Goal: Task Accomplishment & Management: Manage account settings

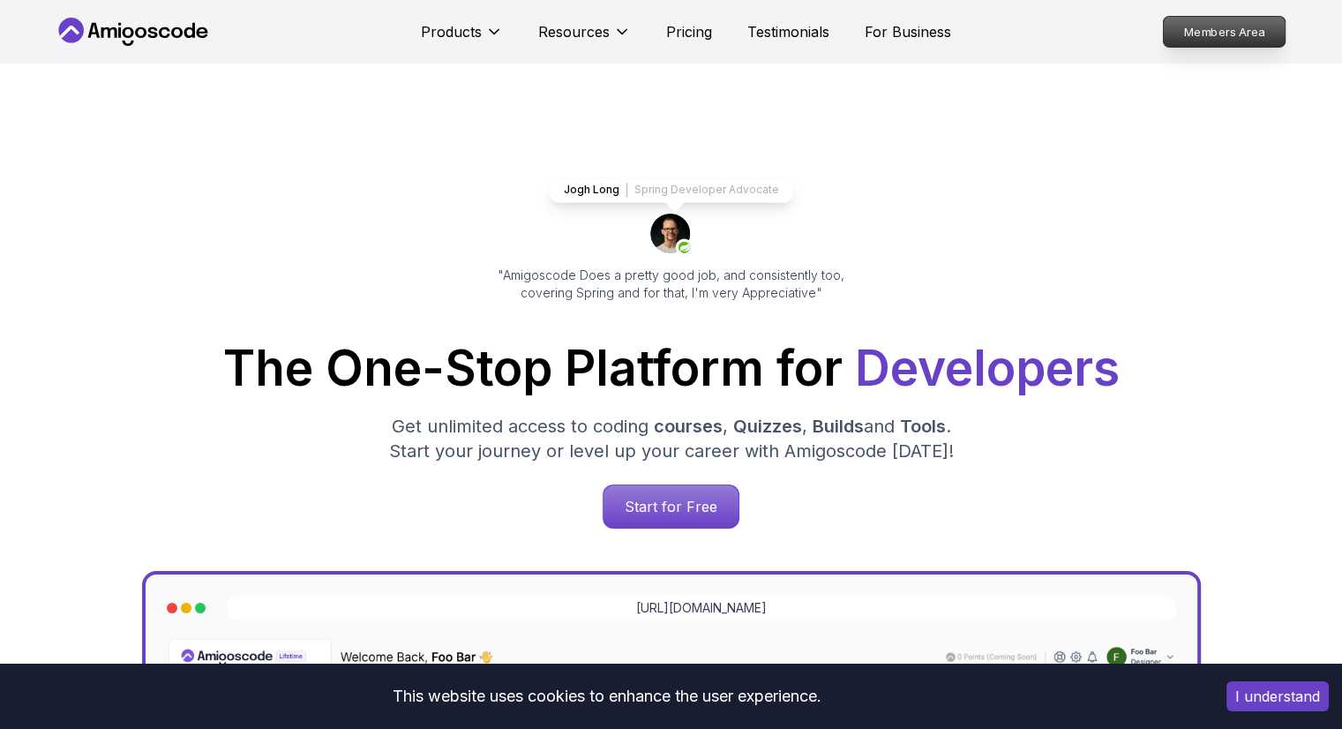
click at [1225, 29] on p "Members Area" at bounding box center [1224, 32] width 122 height 30
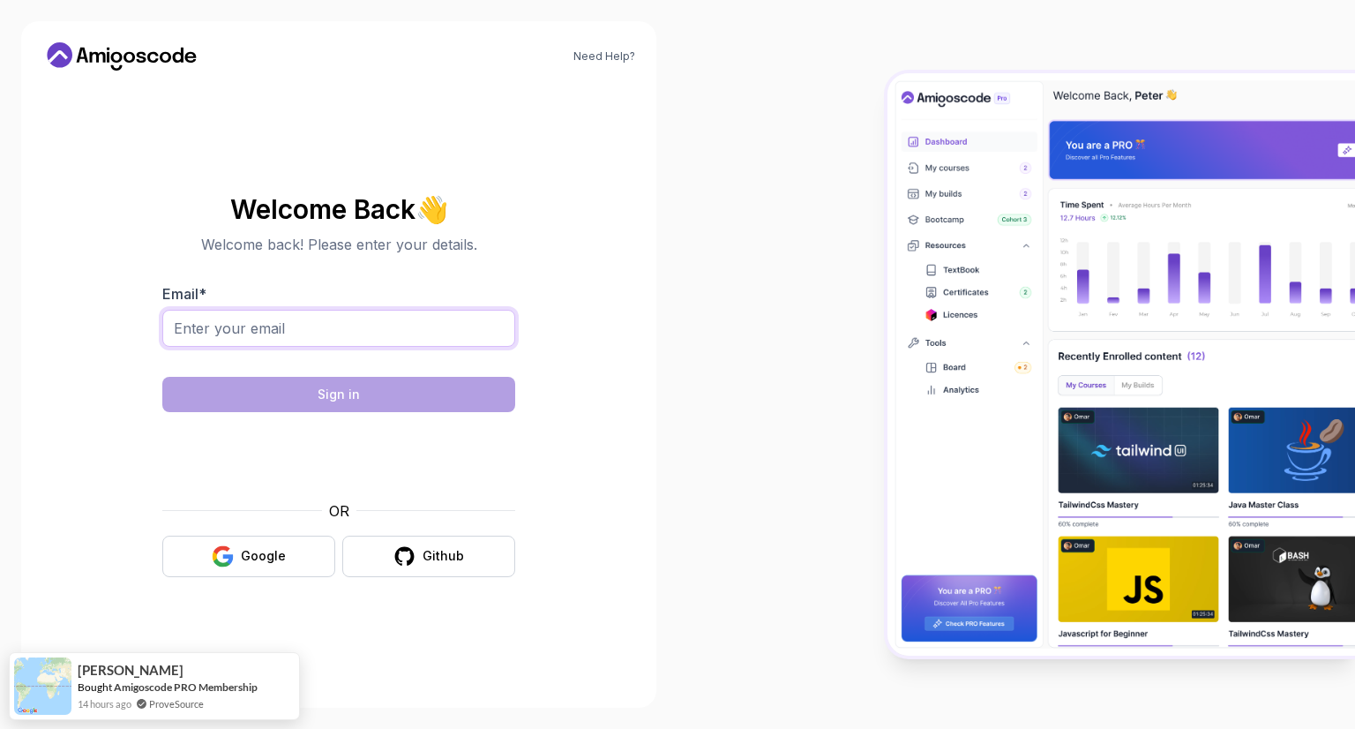
click at [439, 325] on input "Email *" at bounding box center [338, 328] width 353 height 37
type input "[EMAIL_ADDRESS][DOMAIN_NAME]"
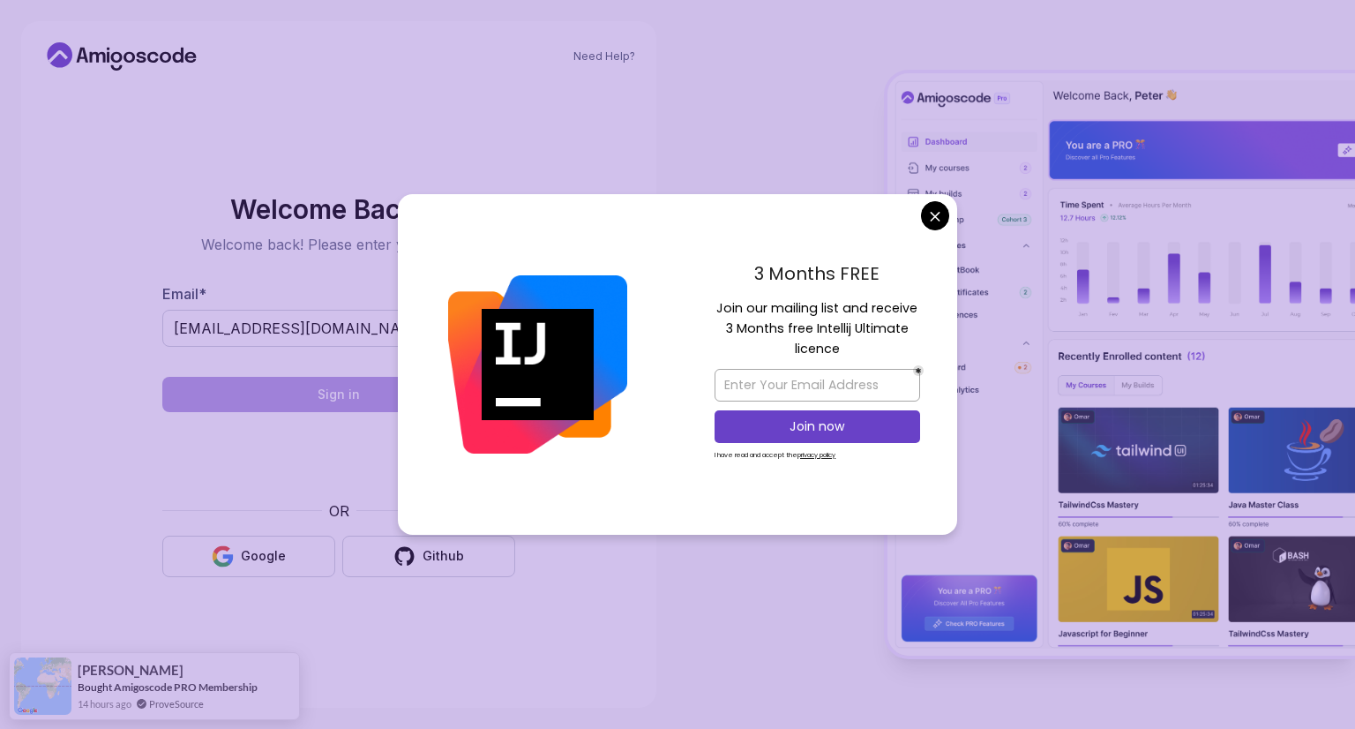
click at [942, 206] on body "Need Help? Welcome Back 👋 Welcome back! Please enter your details. Email * [EMA…" at bounding box center [677, 364] width 1355 height 729
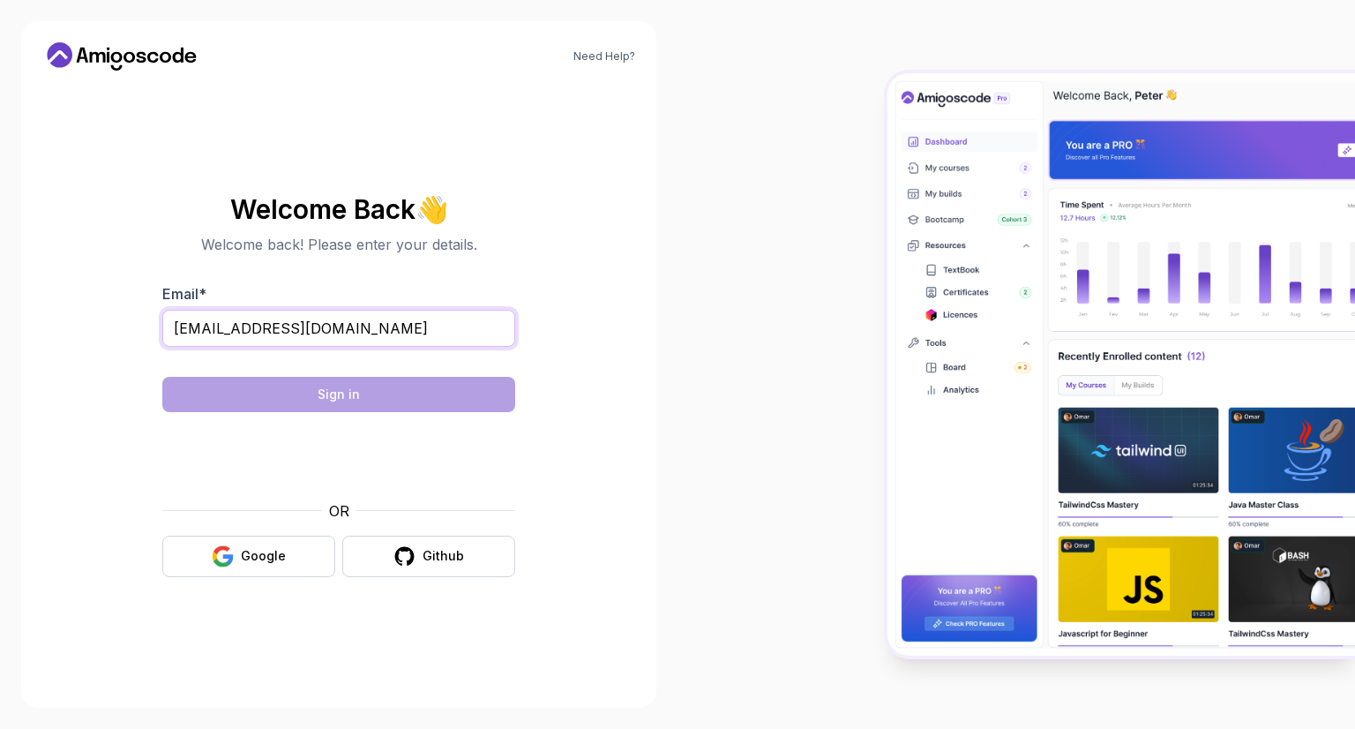
click at [454, 338] on input "[EMAIL_ADDRESS][DOMAIN_NAME]" at bounding box center [338, 328] width 353 height 37
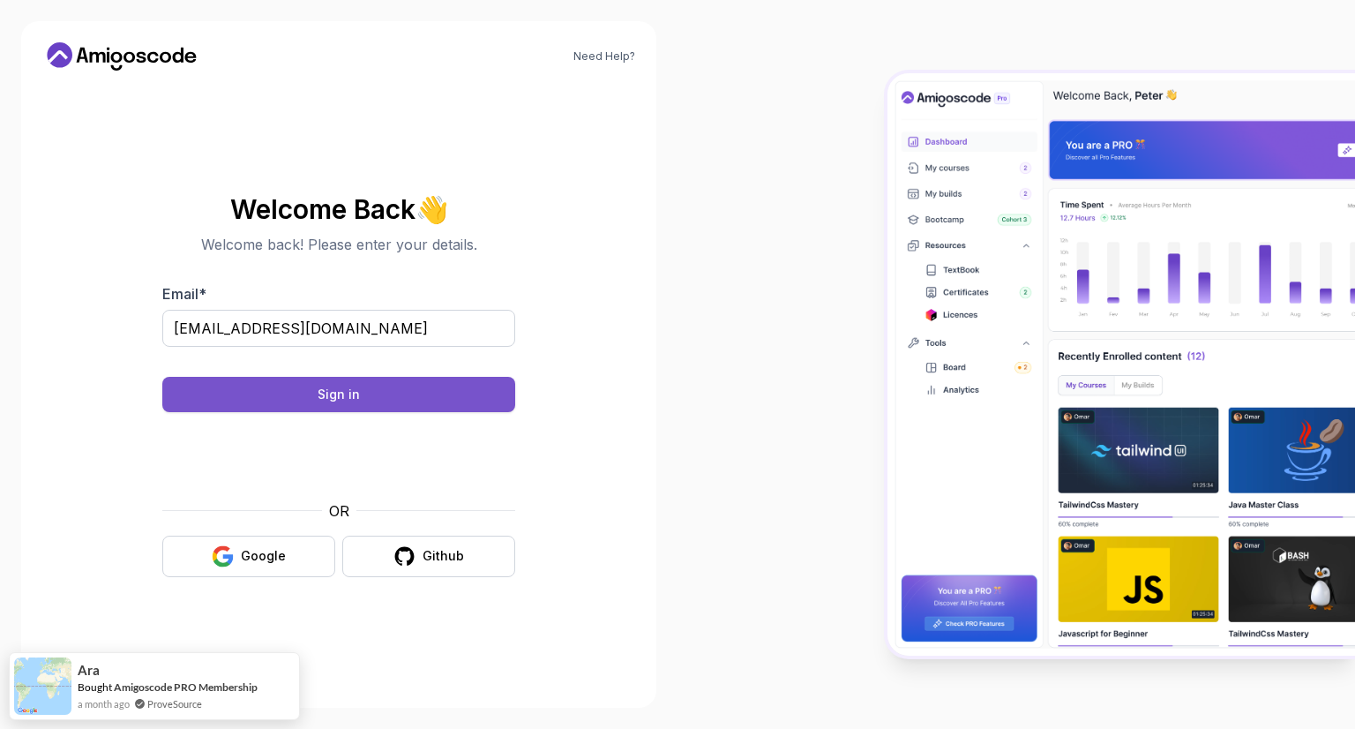
click at [432, 386] on button "Sign in" at bounding box center [338, 394] width 353 height 35
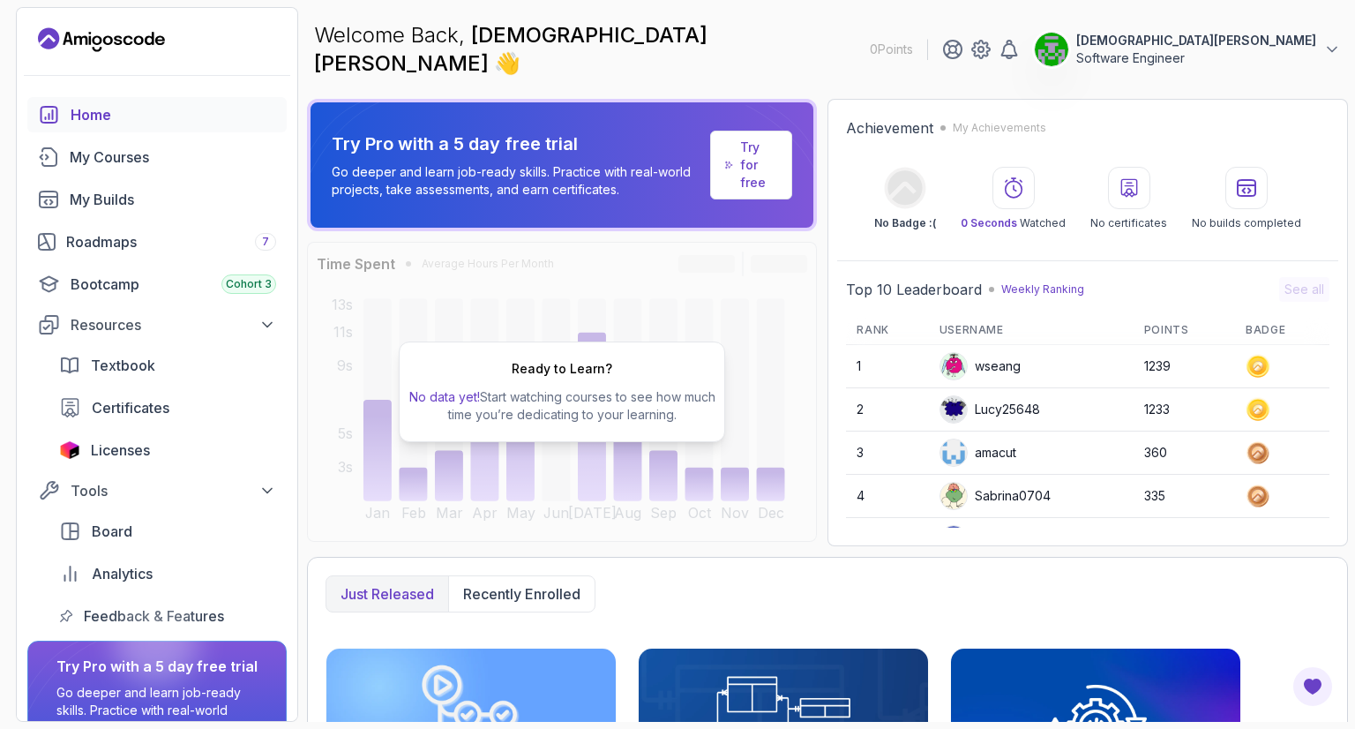
click at [1266, 49] on p "Software Engineer" at bounding box center [1197, 58] width 240 height 18
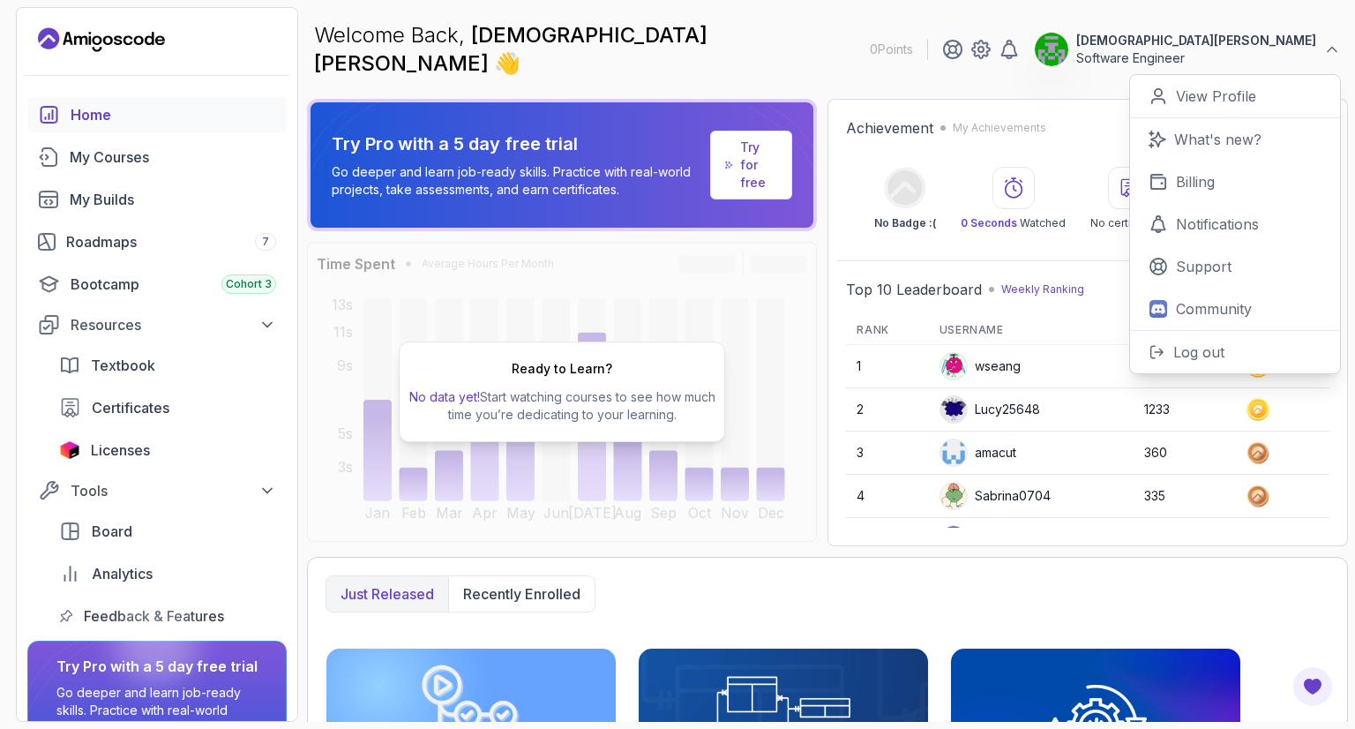
click at [1265, 49] on p "Software Engineer" at bounding box center [1197, 58] width 240 height 18
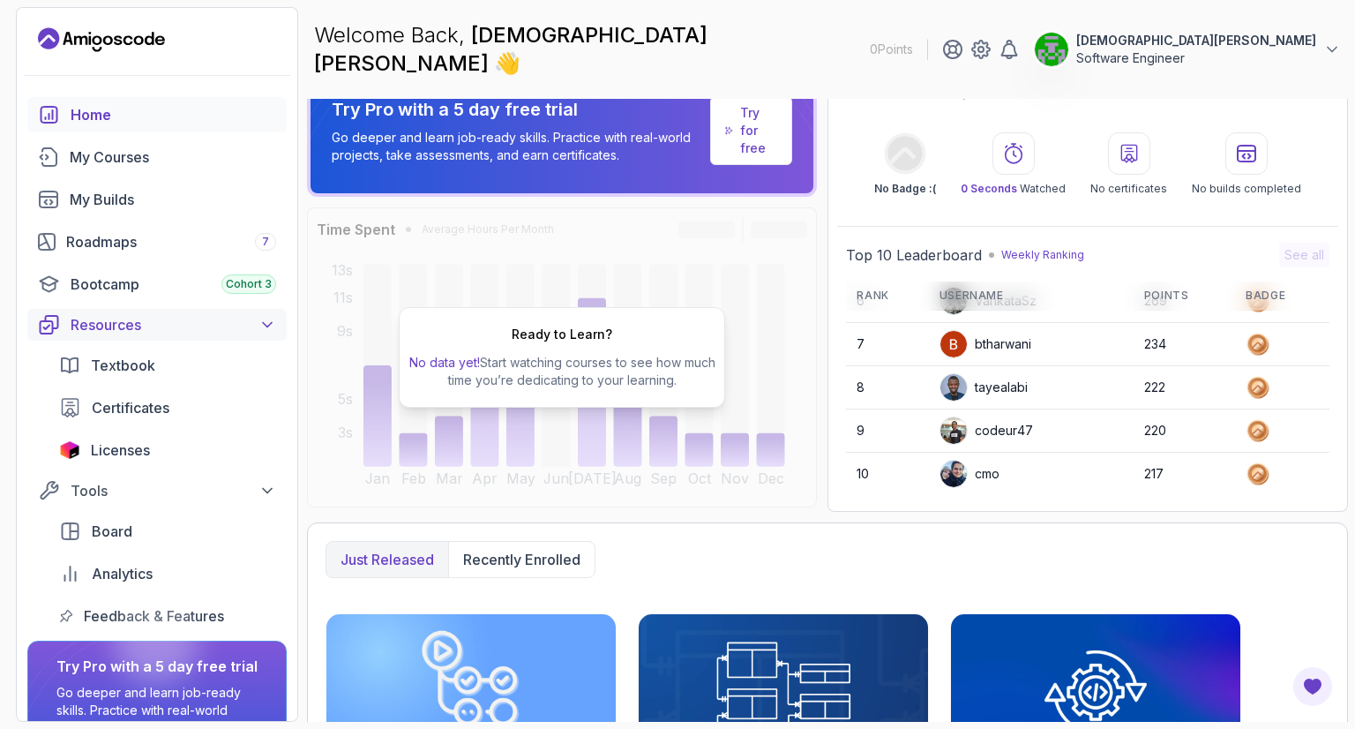
click at [244, 328] on div "Resources" at bounding box center [174, 324] width 206 height 21
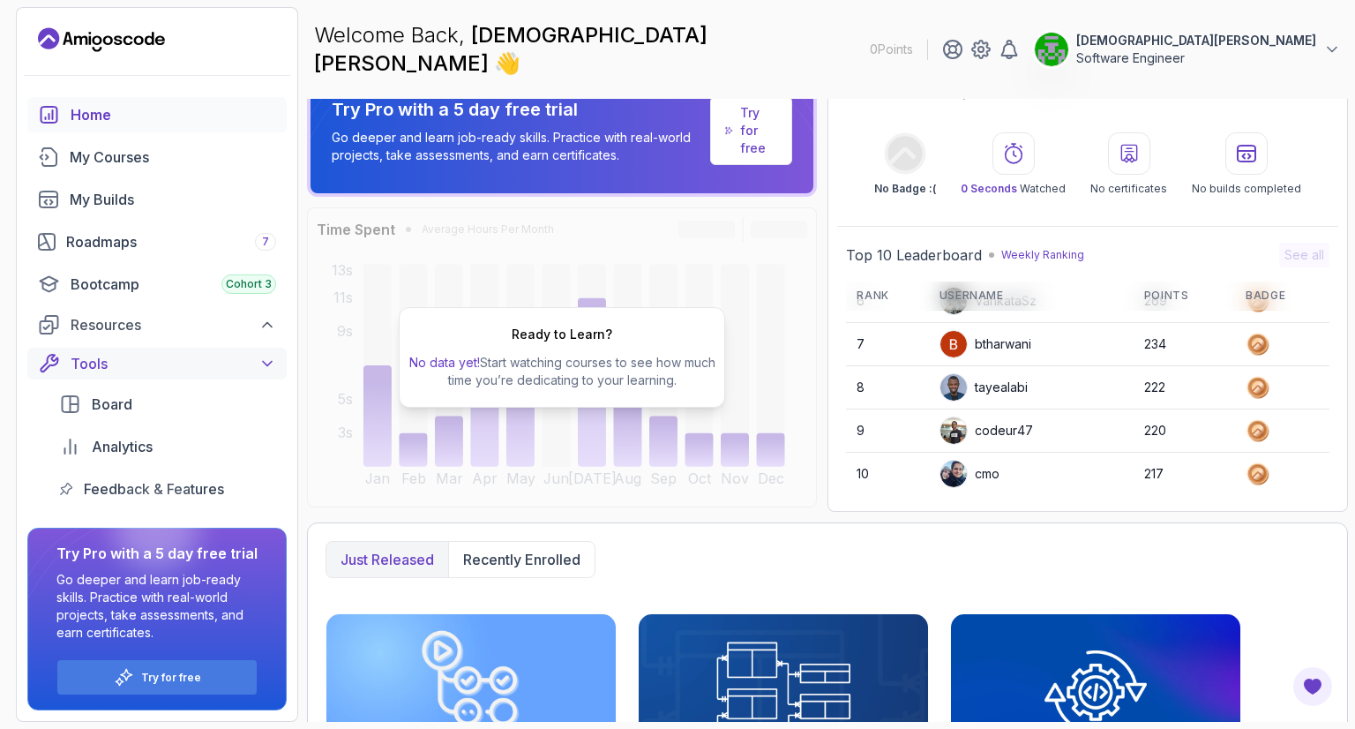
click at [259, 350] on button "Tools" at bounding box center [156, 364] width 259 height 32
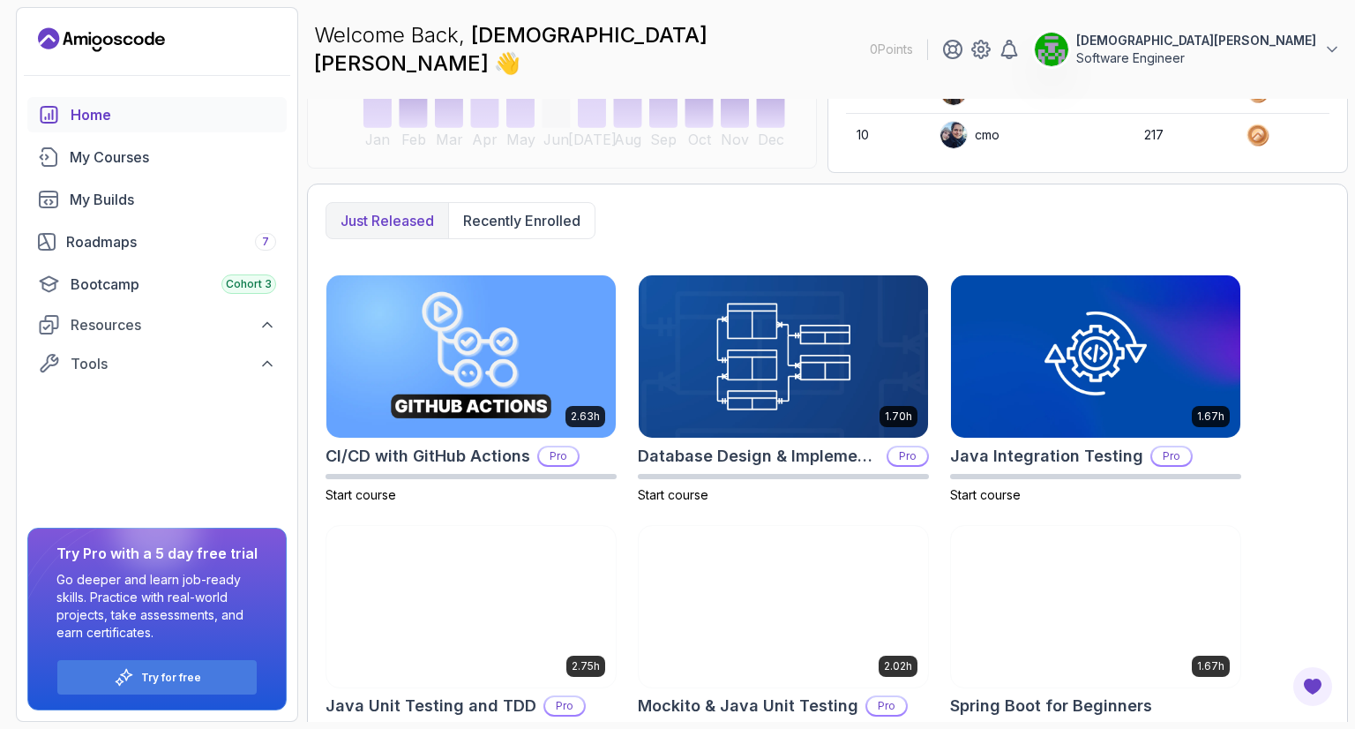
scroll to position [299, 0]
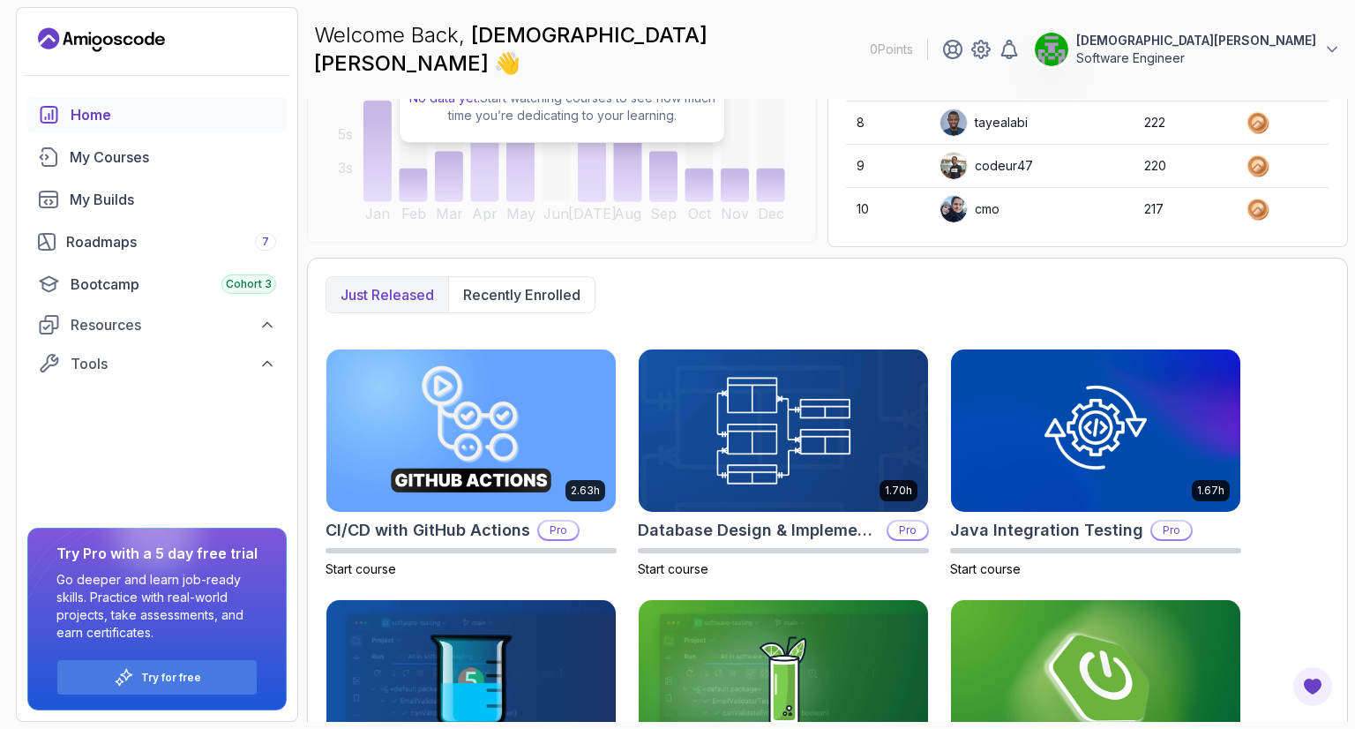
drag, startPoint x: 1355, startPoint y: 461, endPoint x: 1355, endPoint y: 327, distance: 134.1
click at [1355, 333] on section "0 Points muhammad irfan Software Engineer Home My Courses My Builds Roadmaps 7 …" at bounding box center [677, 364] width 1355 height 729
drag, startPoint x: 1355, startPoint y: 325, endPoint x: 1355, endPoint y: 376, distance: 51.2
click at [1355, 376] on section "0 Points muhammad irfan Software Engineer Home My Courses My Builds Roadmaps 7 …" at bounding box center [677, 364] width 1355 height 729
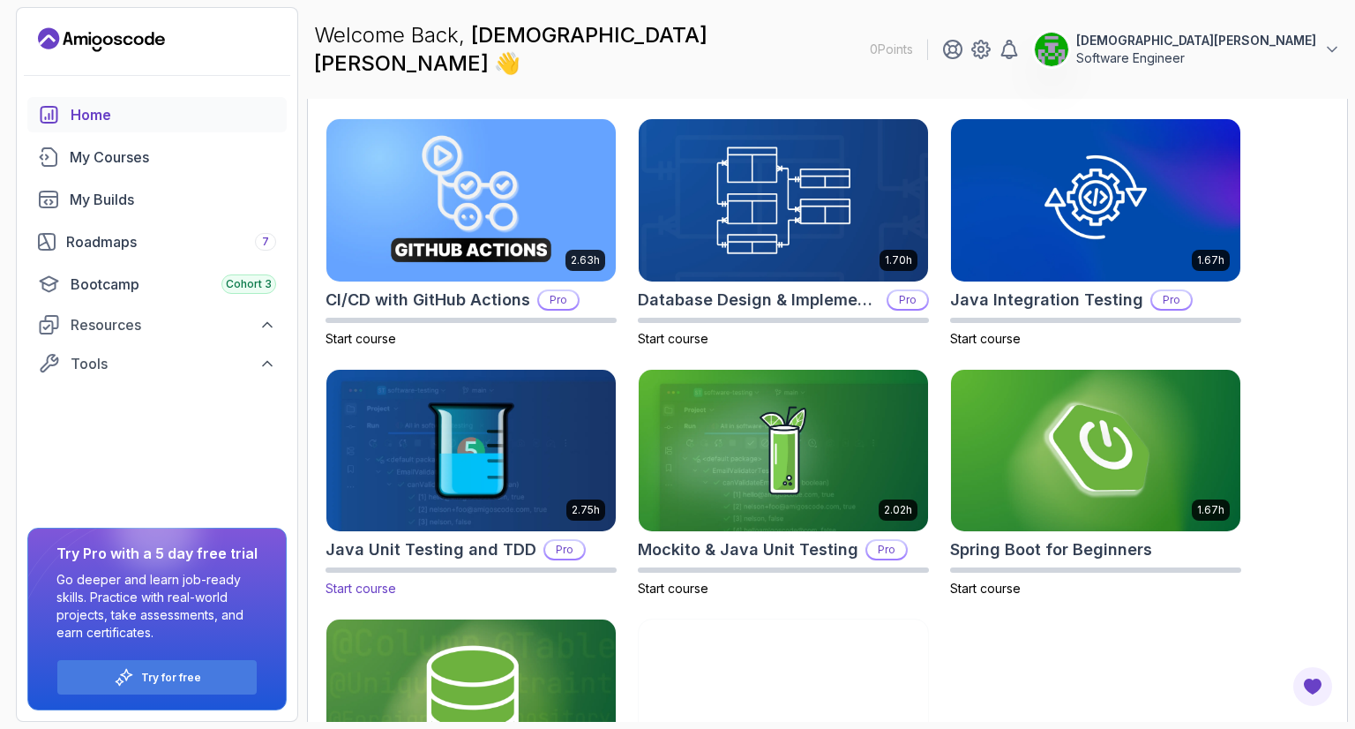
scroll to position [652, 0]
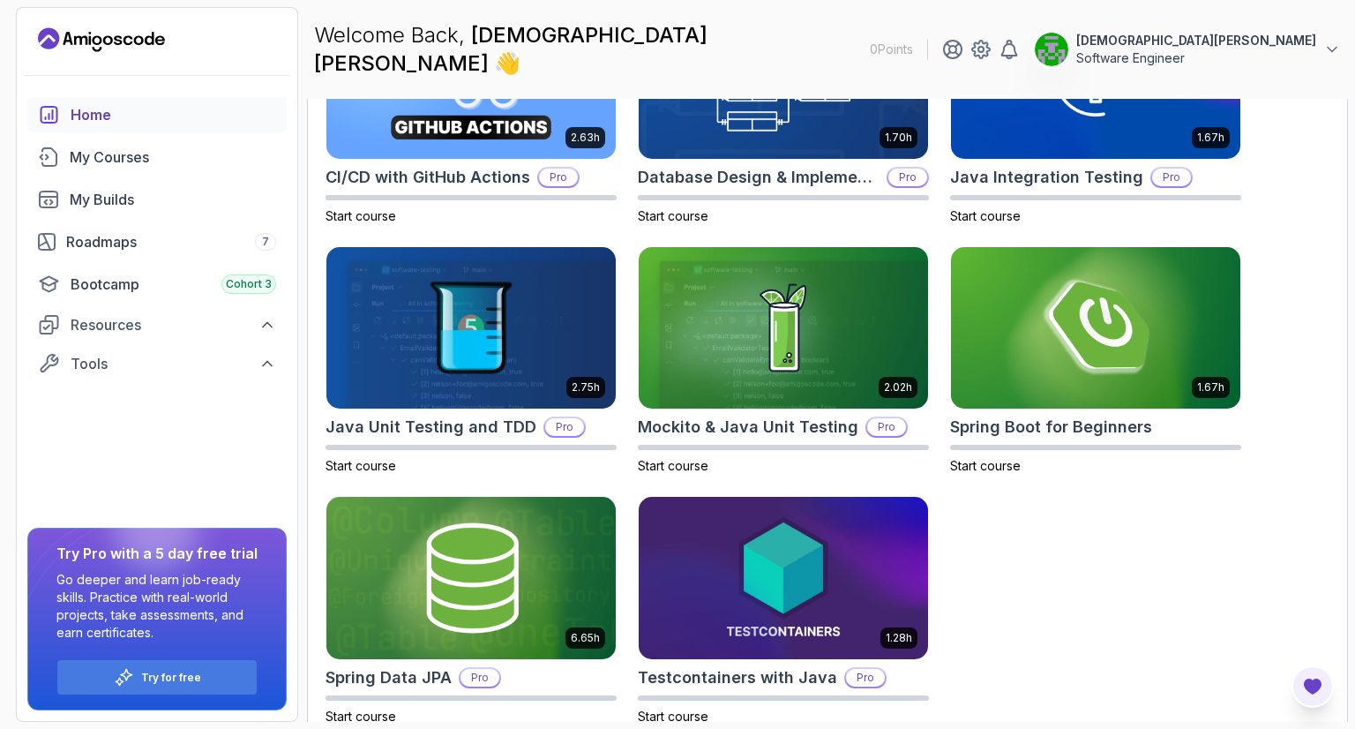
click at [1311, 679] on icon "Open Feedback Button" at bounding box center [1313, 687] width 18 height 16
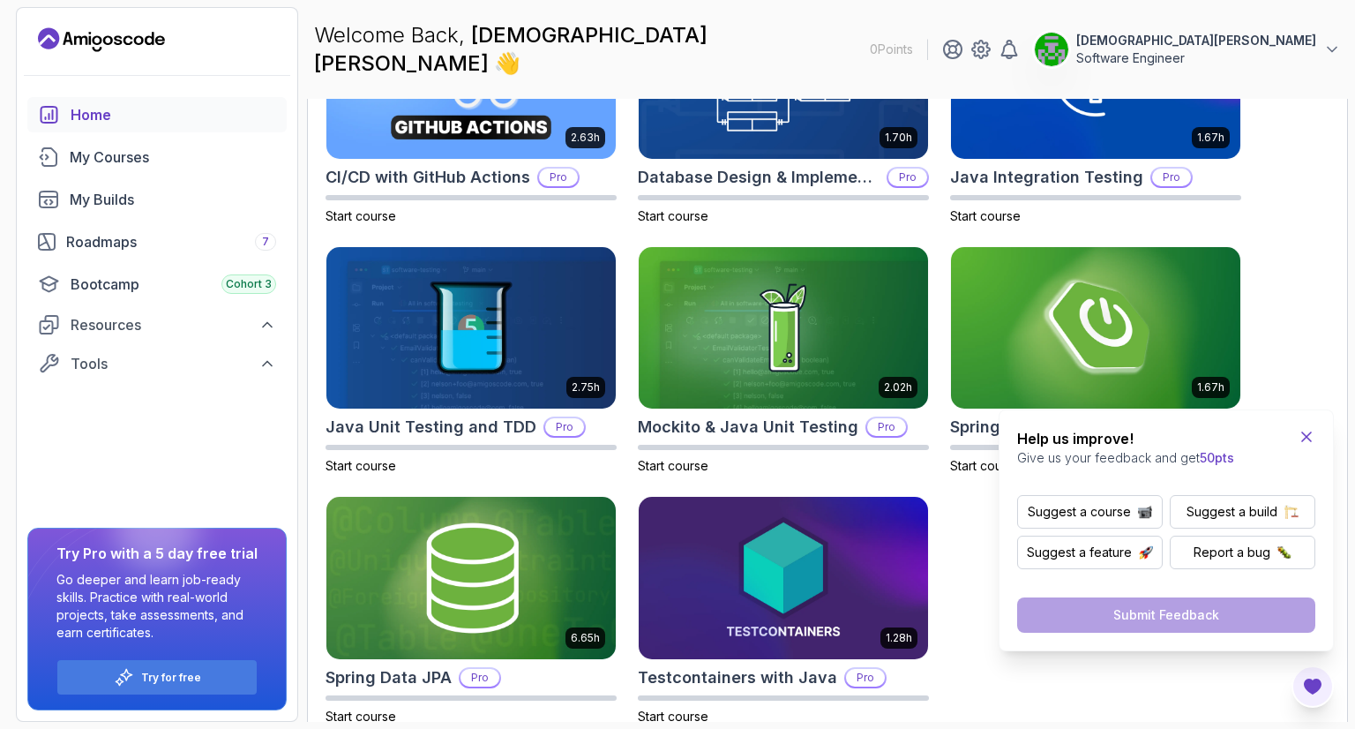
click at [1310, 435] on icon "Close Feedback Widget" at bounding box center [1307, 437] width 18 height 18
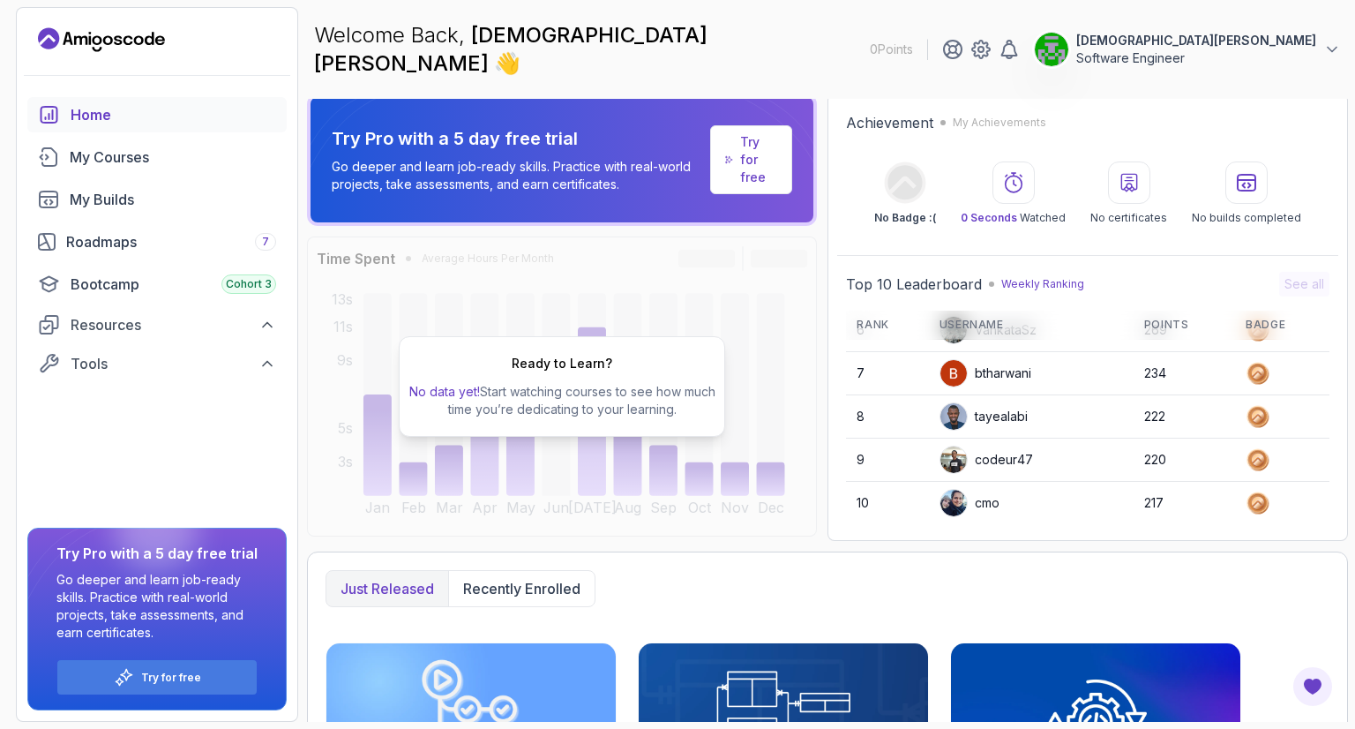
scroll to position [0, 0]
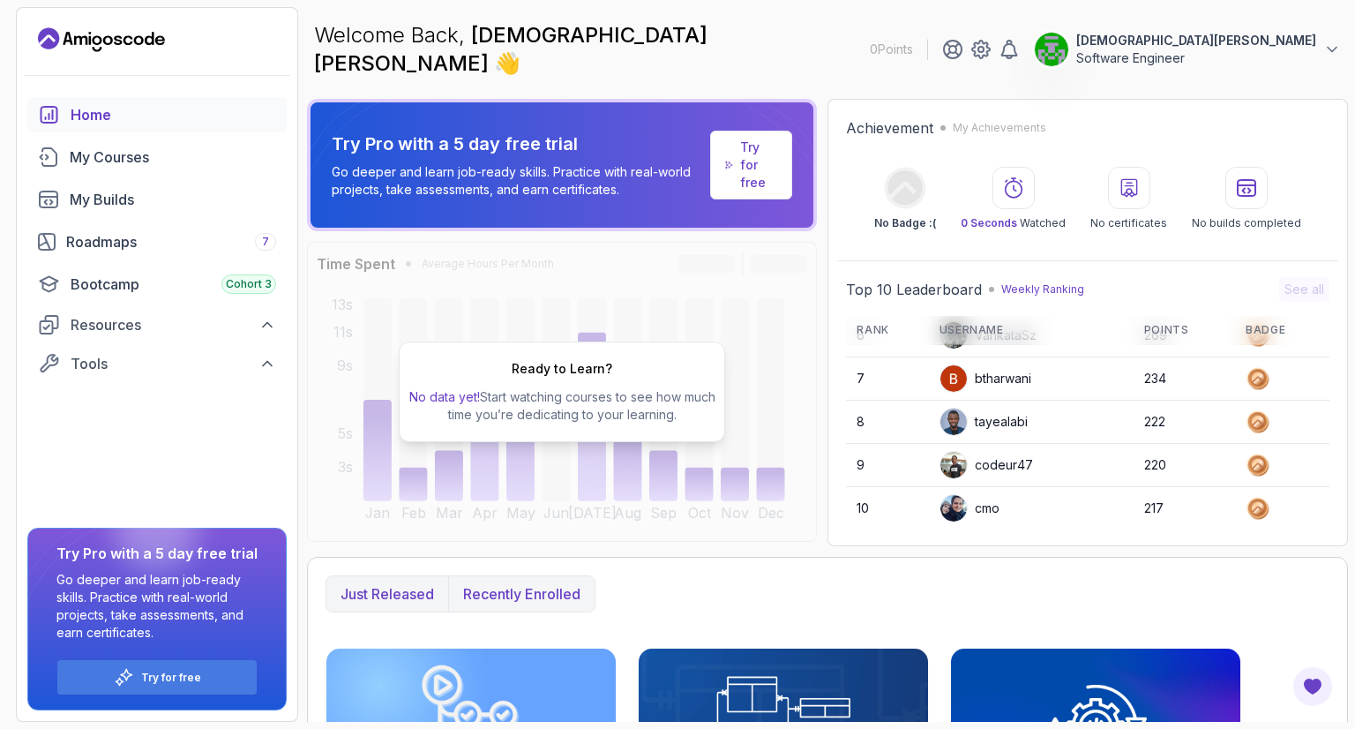
click at [573, 583] on p "Recently enrolled" at bounding box center [521, 593] width 117 height 21
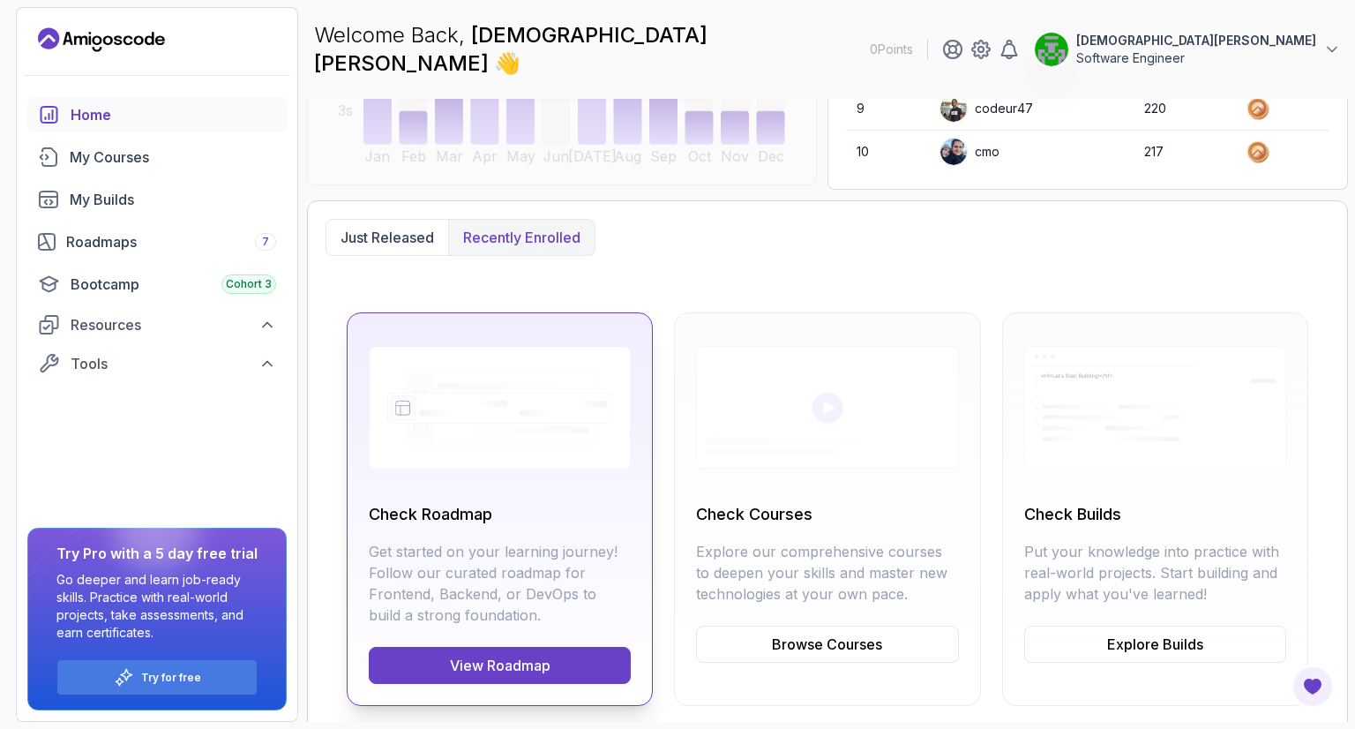
scroll to position [357, 0]
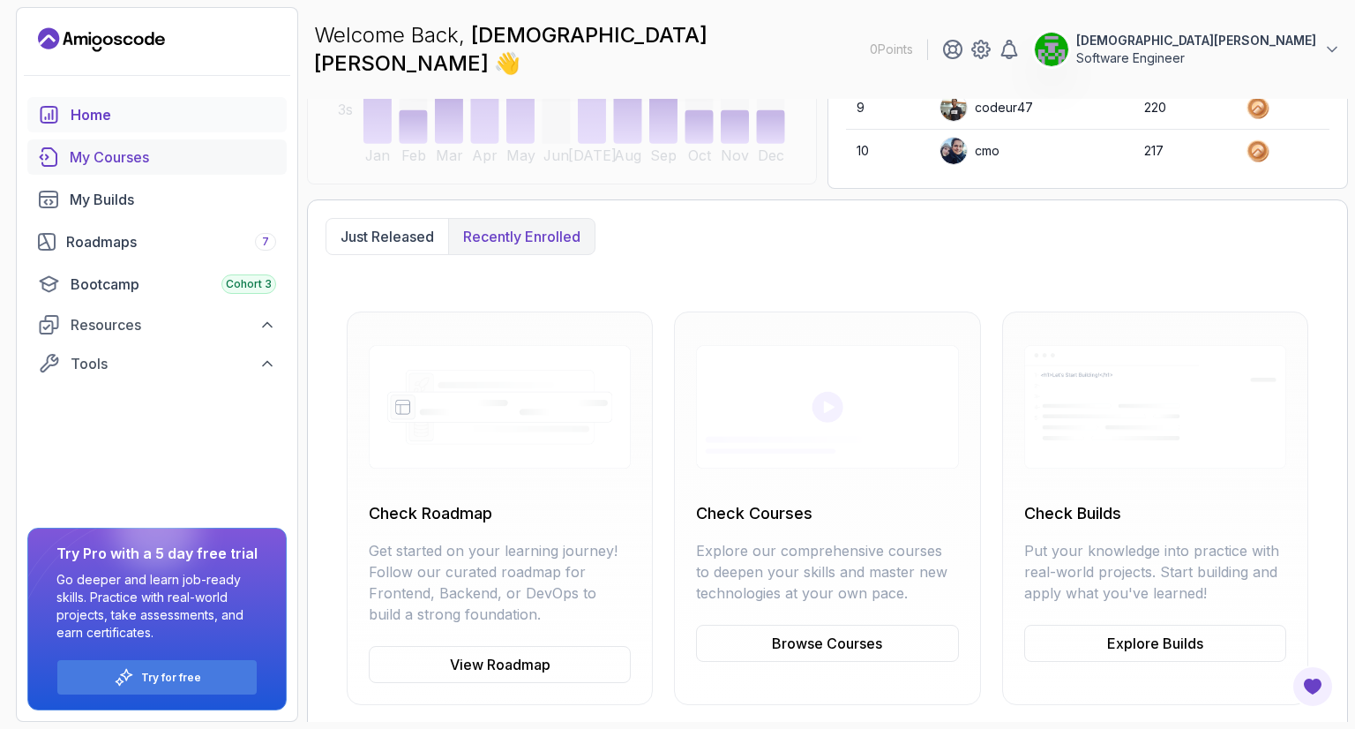
click at [170, 159] on div "My Courses" at bounding box center [173, 156] width 206 height 21
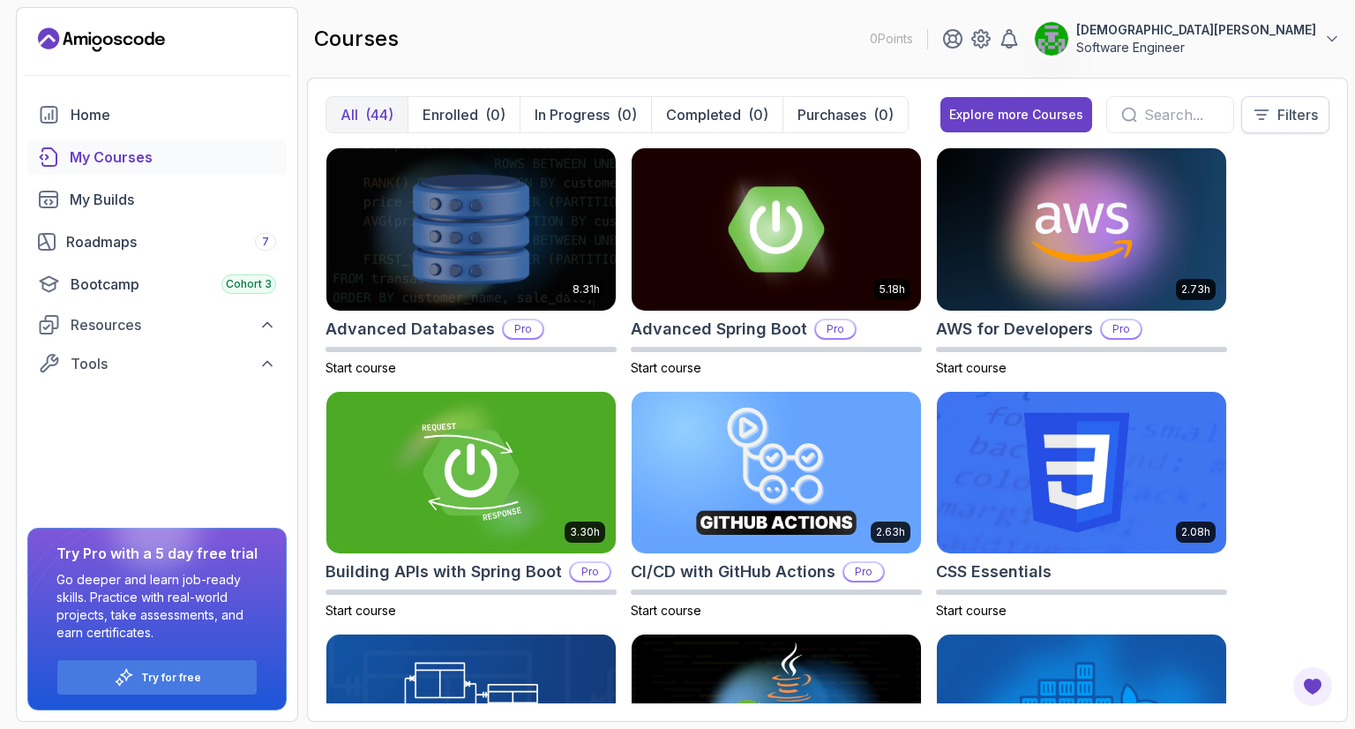
click at [1274, 113] on button "Filters" at bounding box center [1286, 114] width 88 height 37
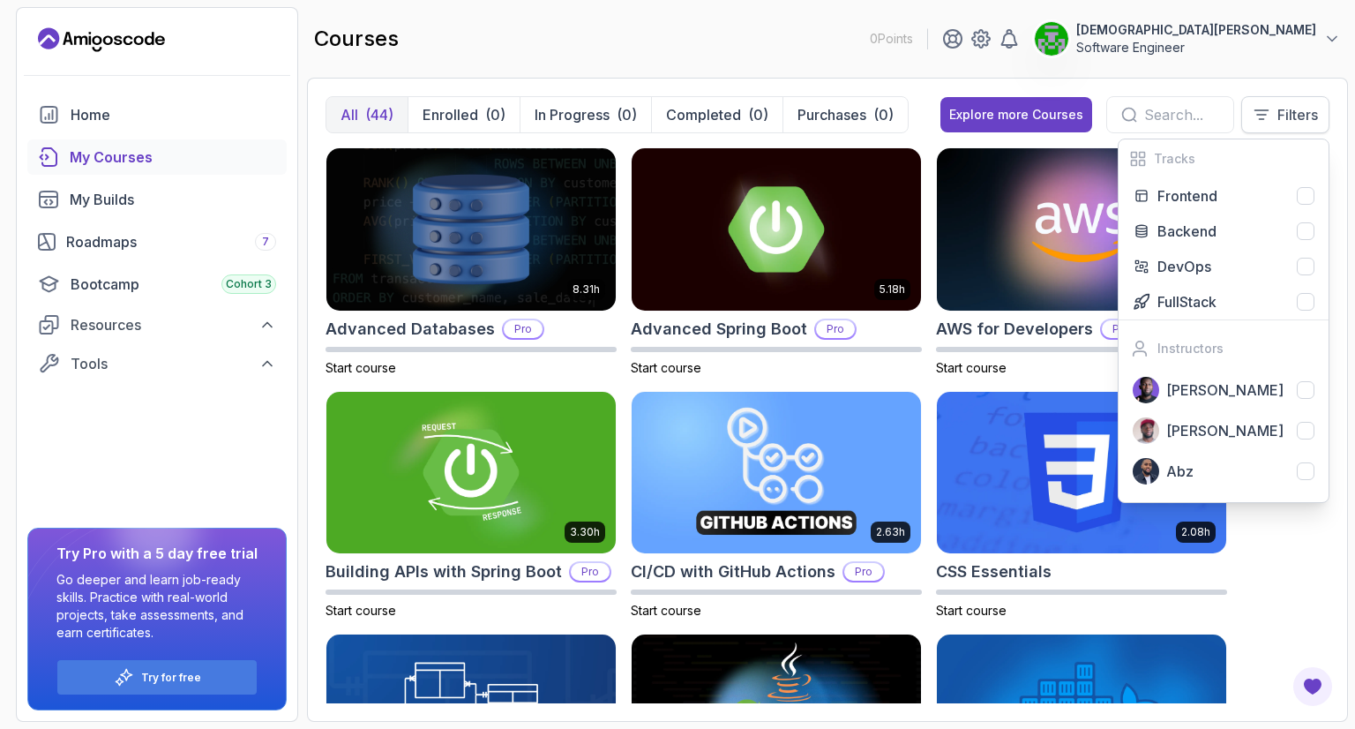
click at [1285, 112] on p "Filters" at bounding box center [1298, 114] width 41 height 21
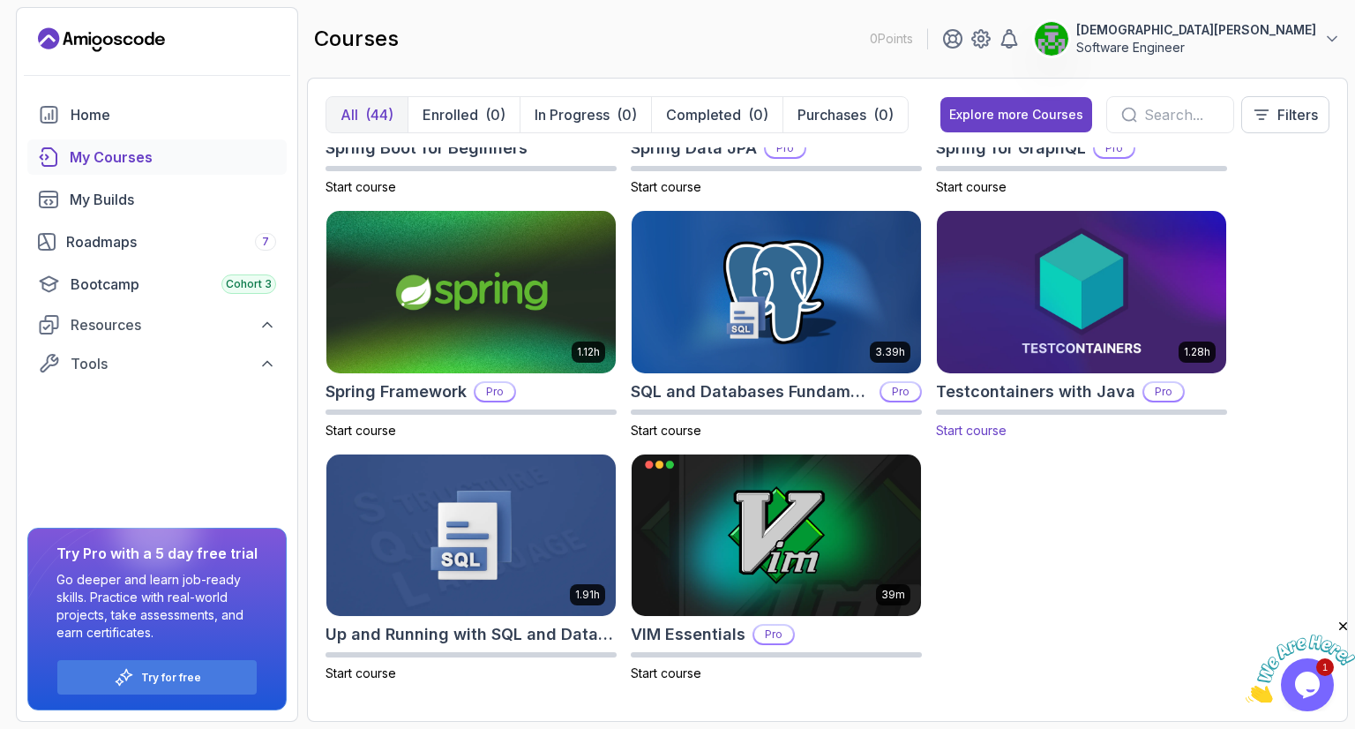
click at [1067, 267] on img at bounding box center [1082, 292] width 304 height 170
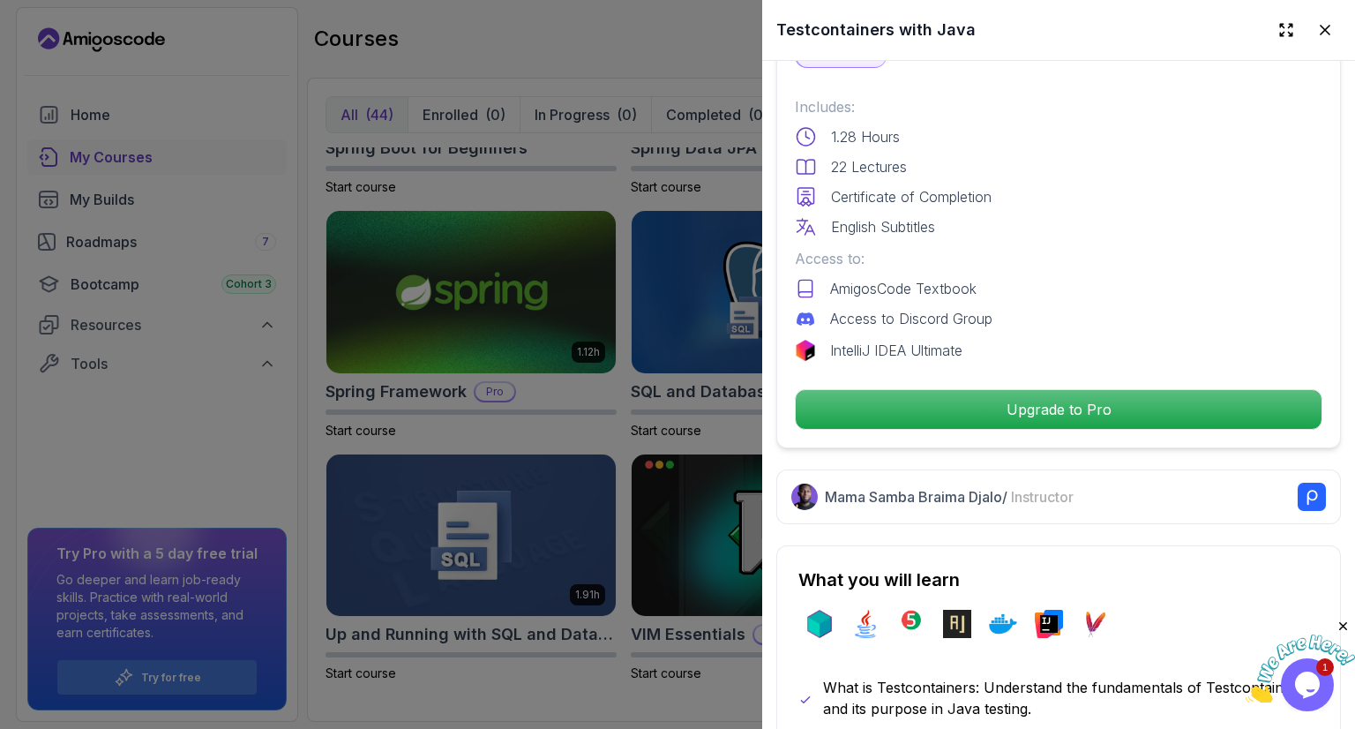
scroll to position [477, 0]
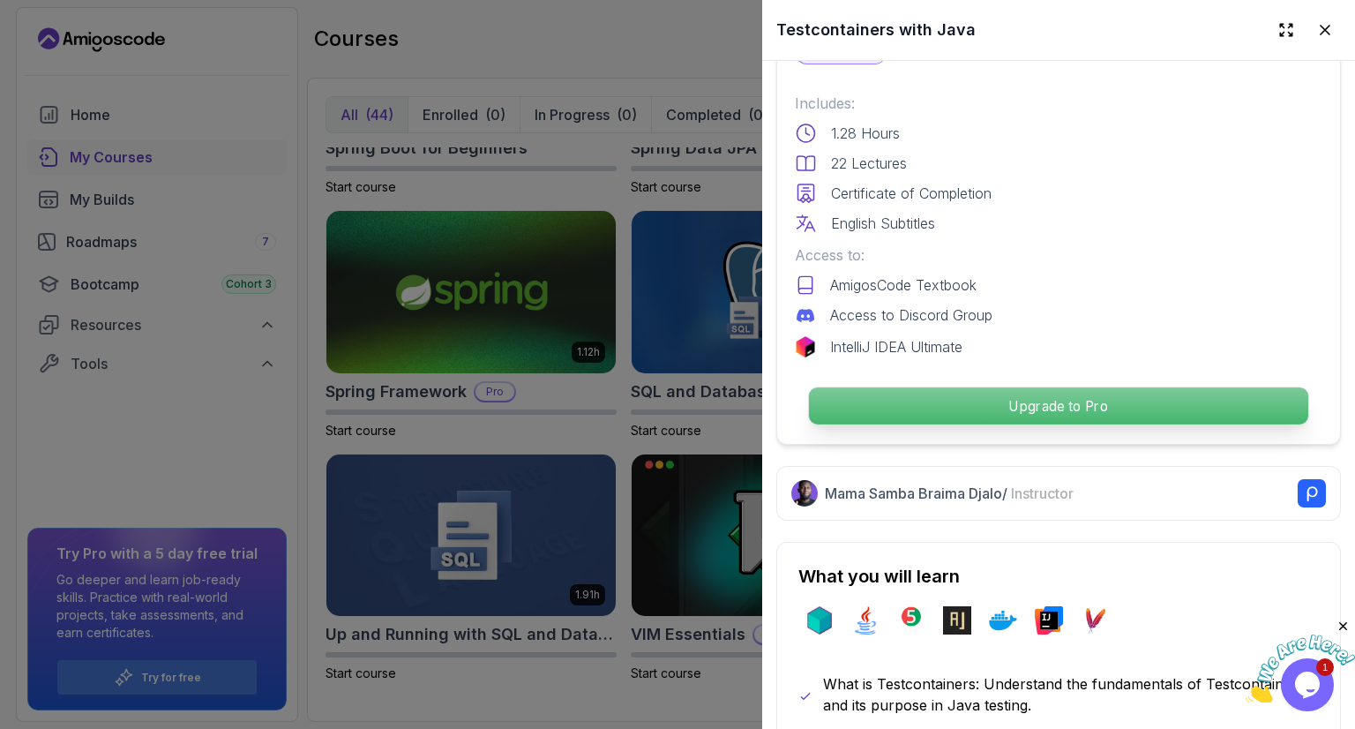
click at [1067, 404] on p "Upgrade to Pro" at bounding box center [1058, 405] width 499 height 37
